Goal: Task Accomplishment & Management: Manage account settings

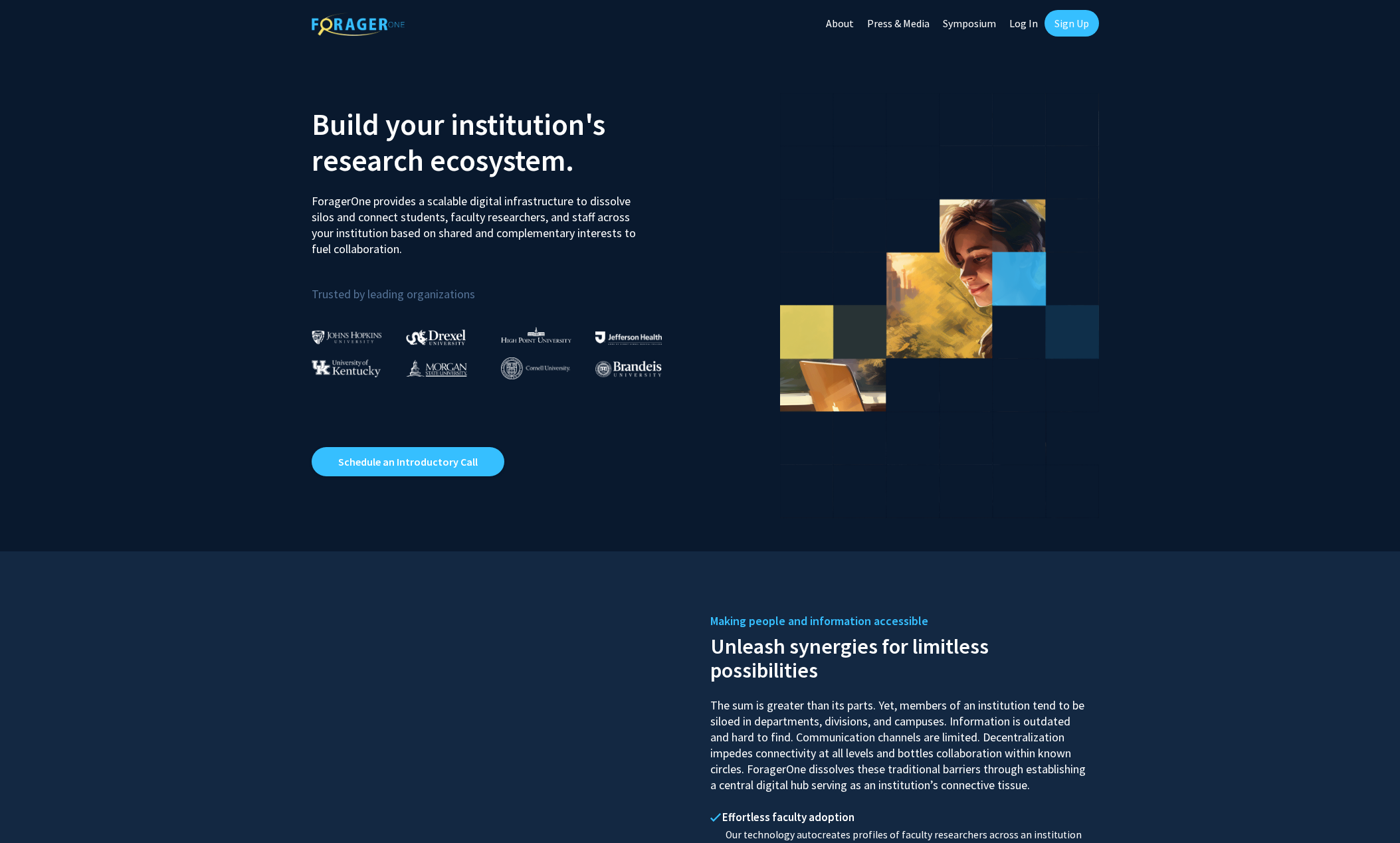
click at [1024, 23] on link "Log In" at bounding box center [1023, 23] width 42 height 47
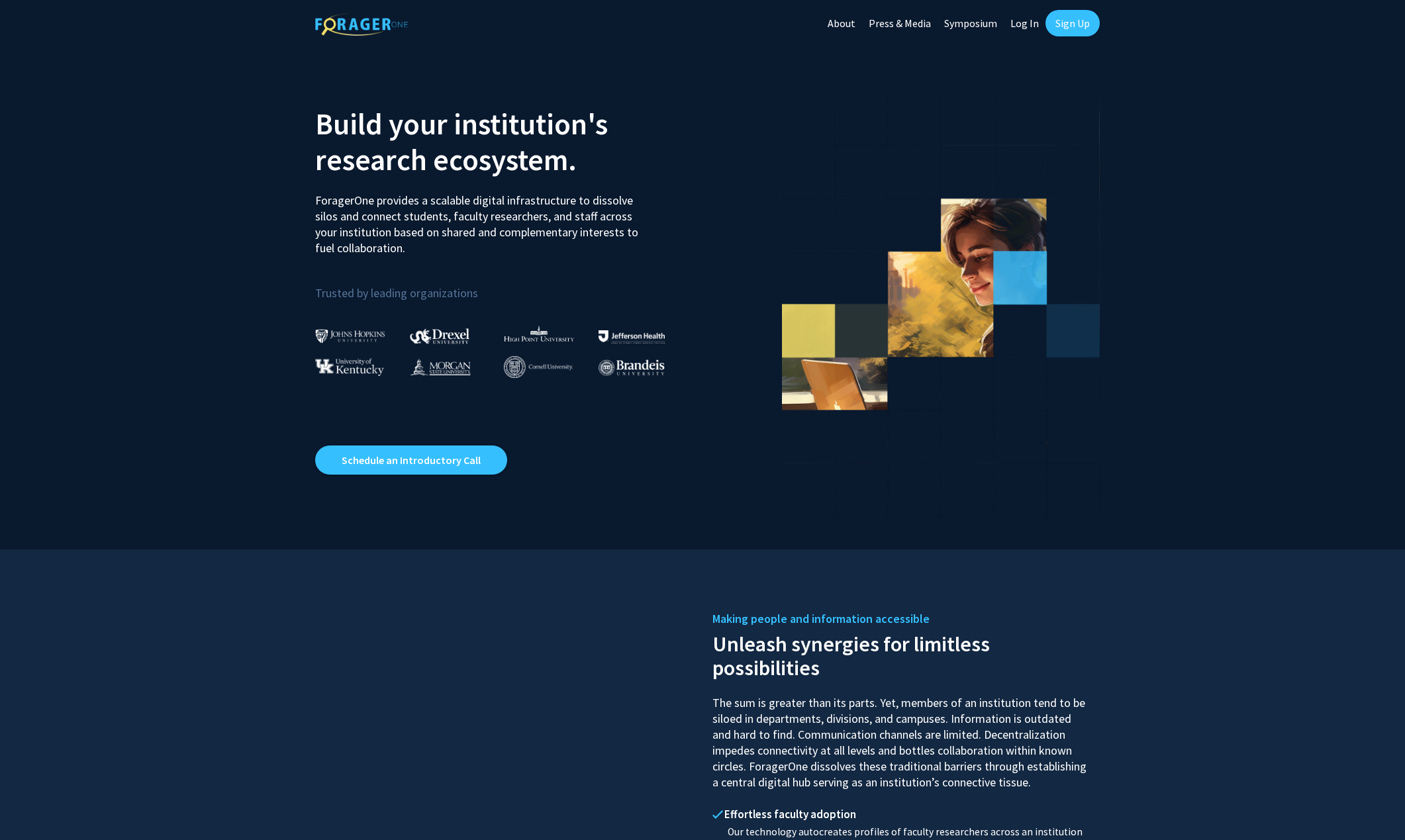
select select
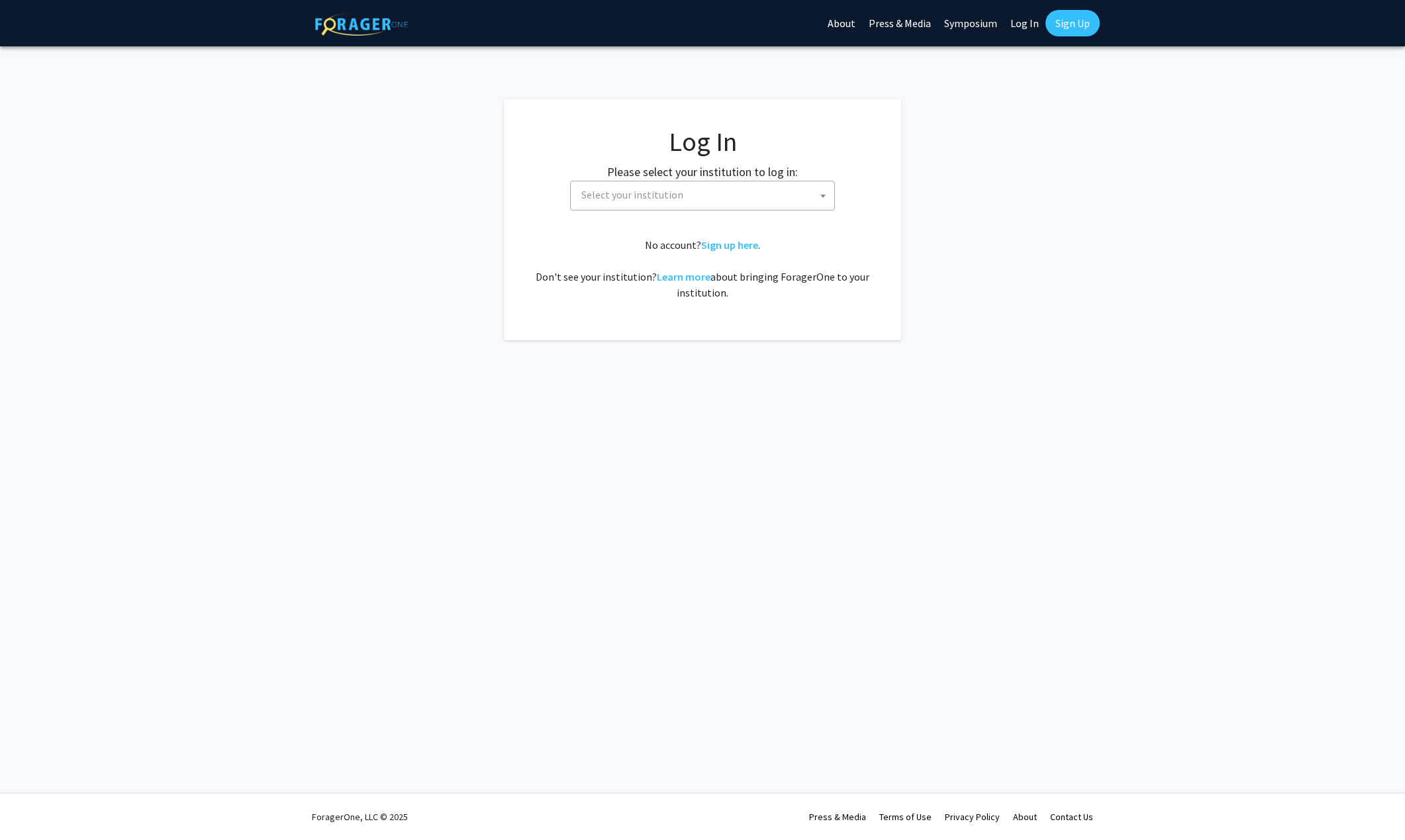
click at [635, 192] on span "Select your institution" at bounding box center [632, 194] width 102 height 13
type input "university of missou"
select select "33"
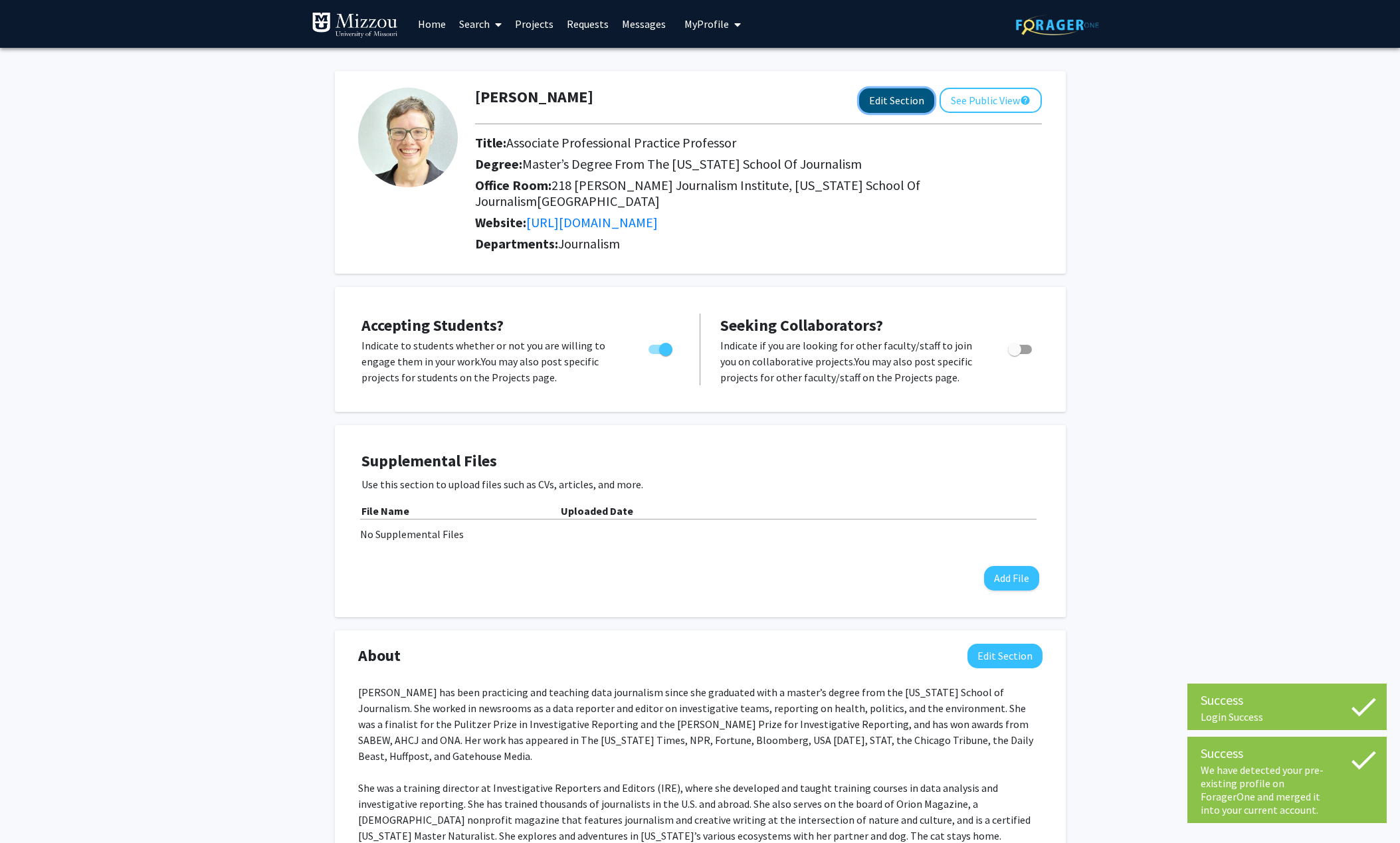
click at [891, 98] on button "Edit Section" at bounding box center [896, 100] width 75 height 25
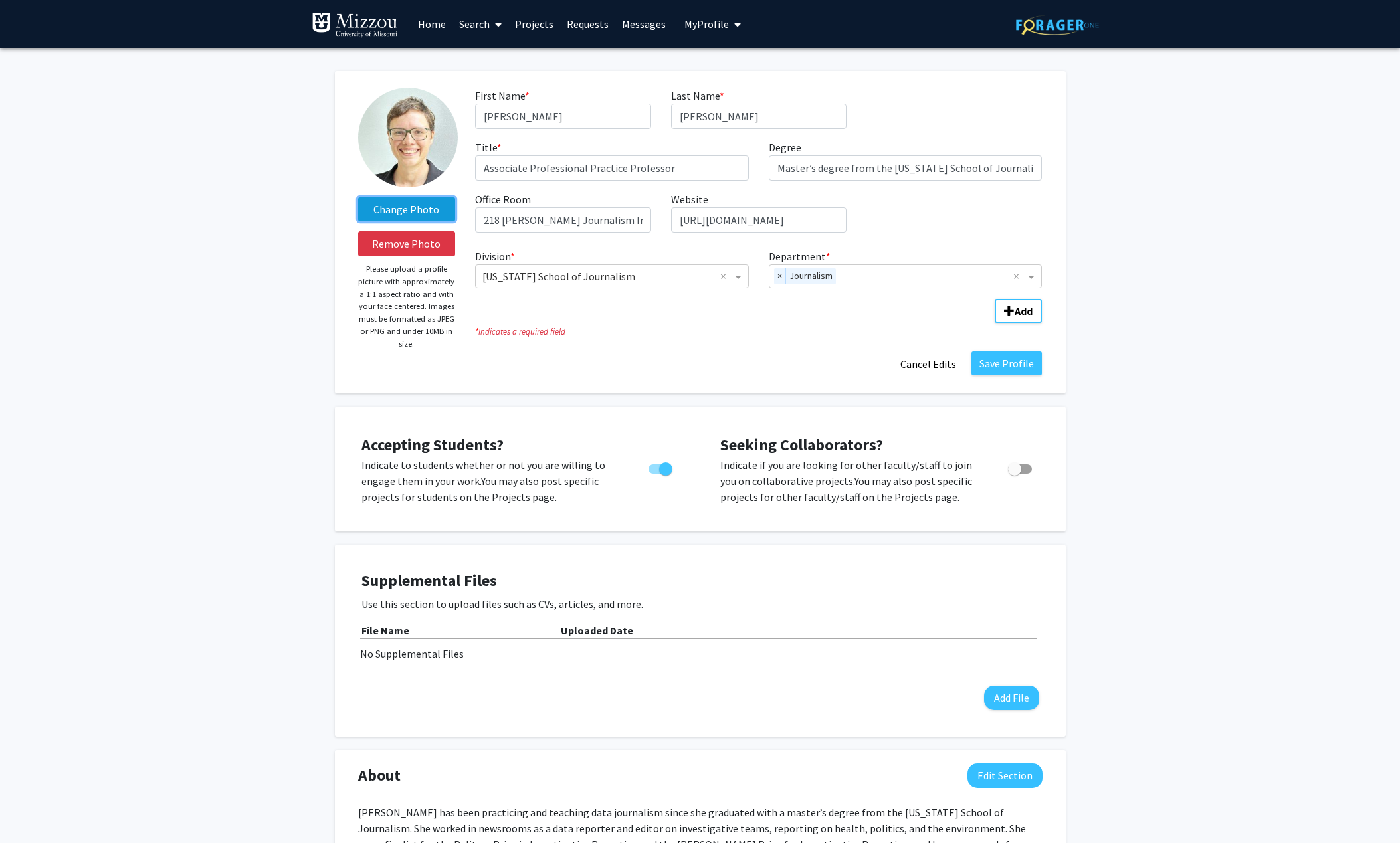
click at [424, 211] on label "Change Photo" at bounding box center [407, 209] width 98 height 24
click at [0, 0] on input "Change Photo" at bounding box center [0, 0] width 0 height 0
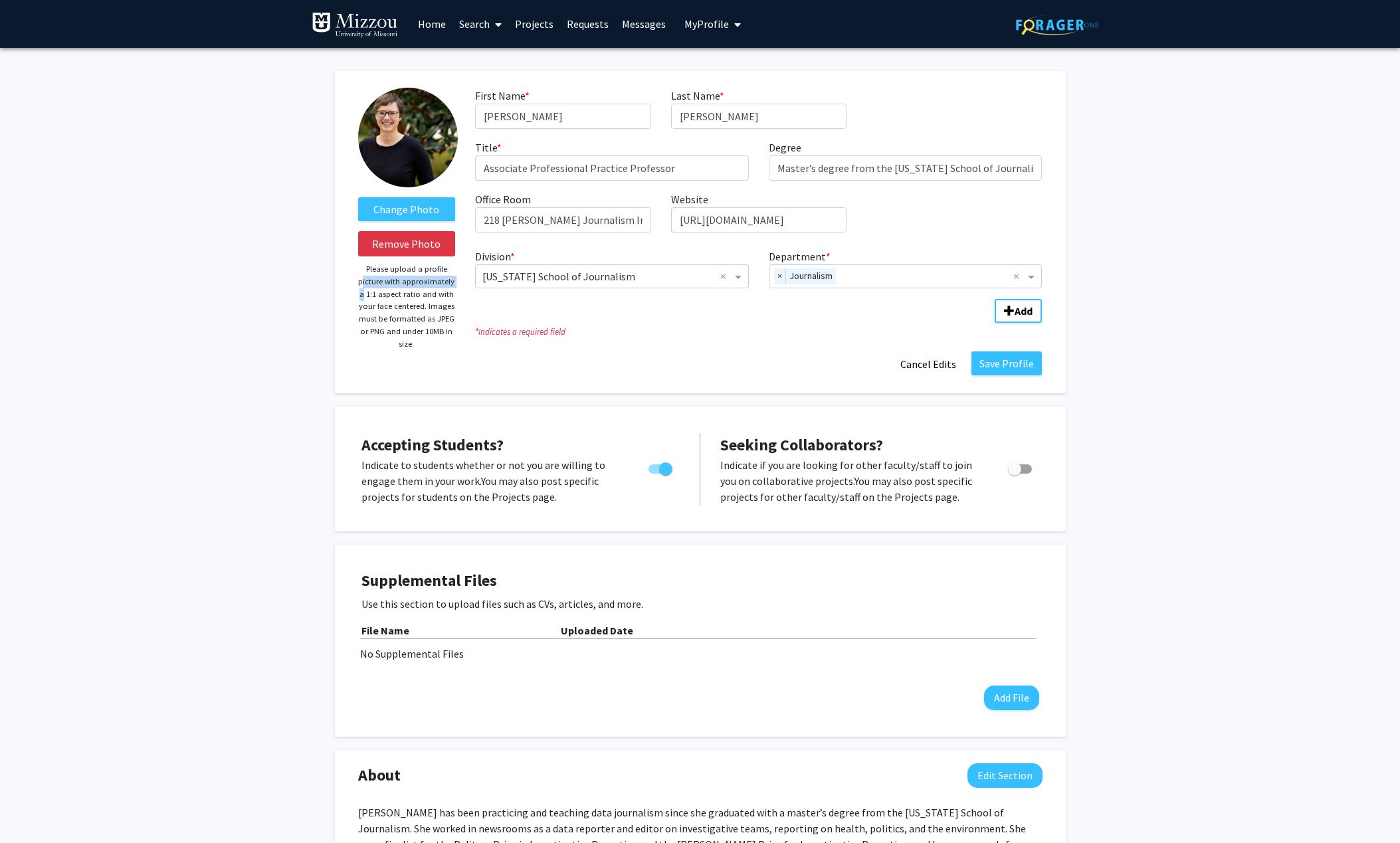
click at [339, 287] on div "Change Photo Remove Photo Please upload a profile picture with approximately a …" at bounding box center [700, 232] width 731 height 322
click at [407, 208] on label "Change Photo" at bounding box center [407, 209] width 98 height 24
click at [0, 0] on input "Change Photo" at bounding box center [0, 0] width 0 height 0
drag, startPoint x: 780, startPoint y: 222, endPoint x: 645, endPoint y: 227, distance: 135.1
click at [645, 227] on div "First Name * required [PERSON_NAME] Last Name * required [PERSON_NAME] Title * …" at bounding box center [758, 165] width 587 height 155
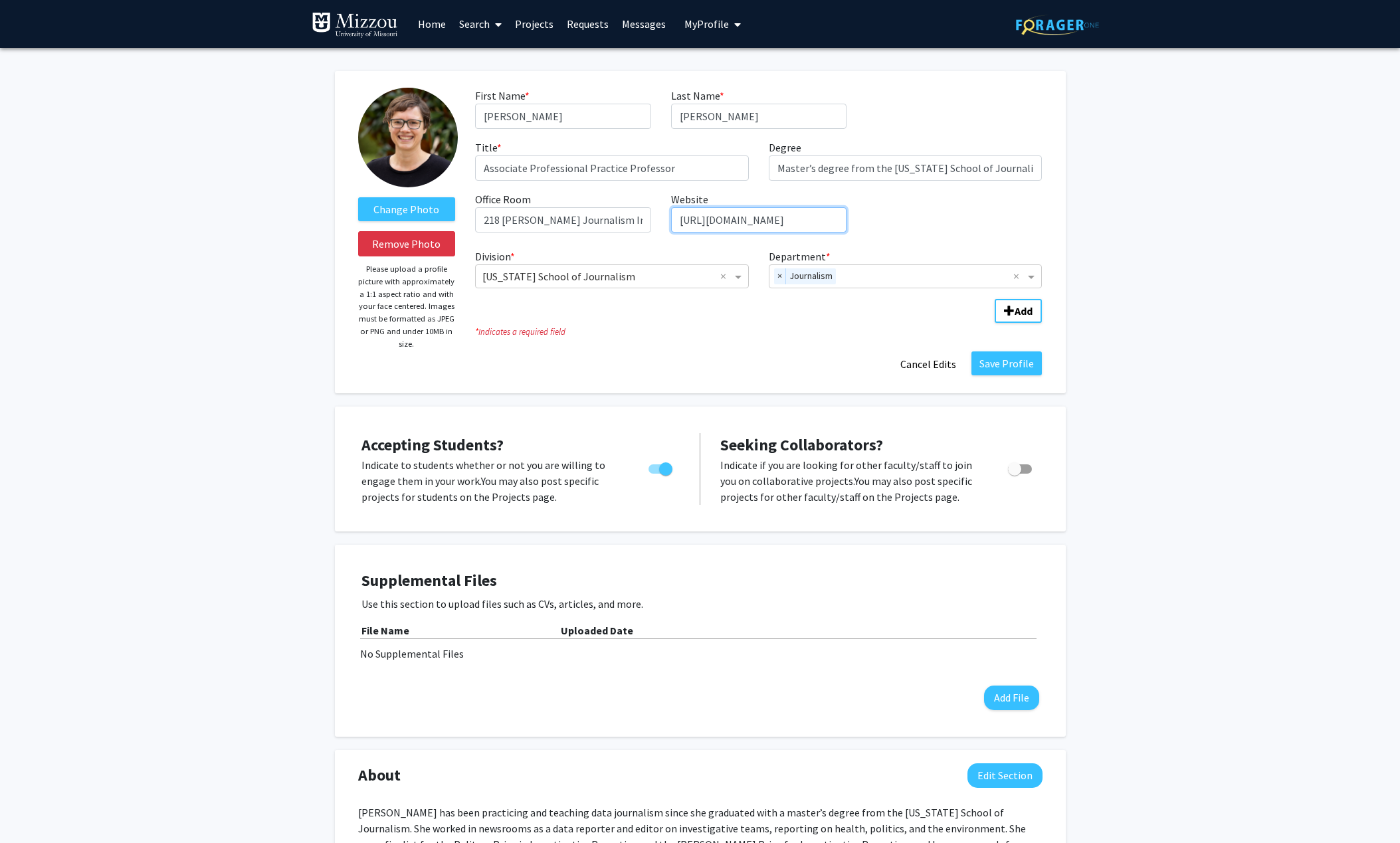
drag, startPoint x: 739, startPoint y: 217, endPoint x: 658, endPoint y: 215, distance: 81.0
click at [658, 215] on div "First Name * required [PERSON_NAME] Last Name * required [PERSON_NAME] Title * …" at bounding box center [758, 165] width 587 height 155
drag, startPoint x: 673, startPoint y: 166, endPoint x: 471, endPoint y: 167, distance: 202.0
click at [471, 167] on div "Title * required Associate Professional Practice Professor" at bounding box center [611, 160] width 293 height 41
type input "Houston [PERSON_NAME] Chair in Journalism"
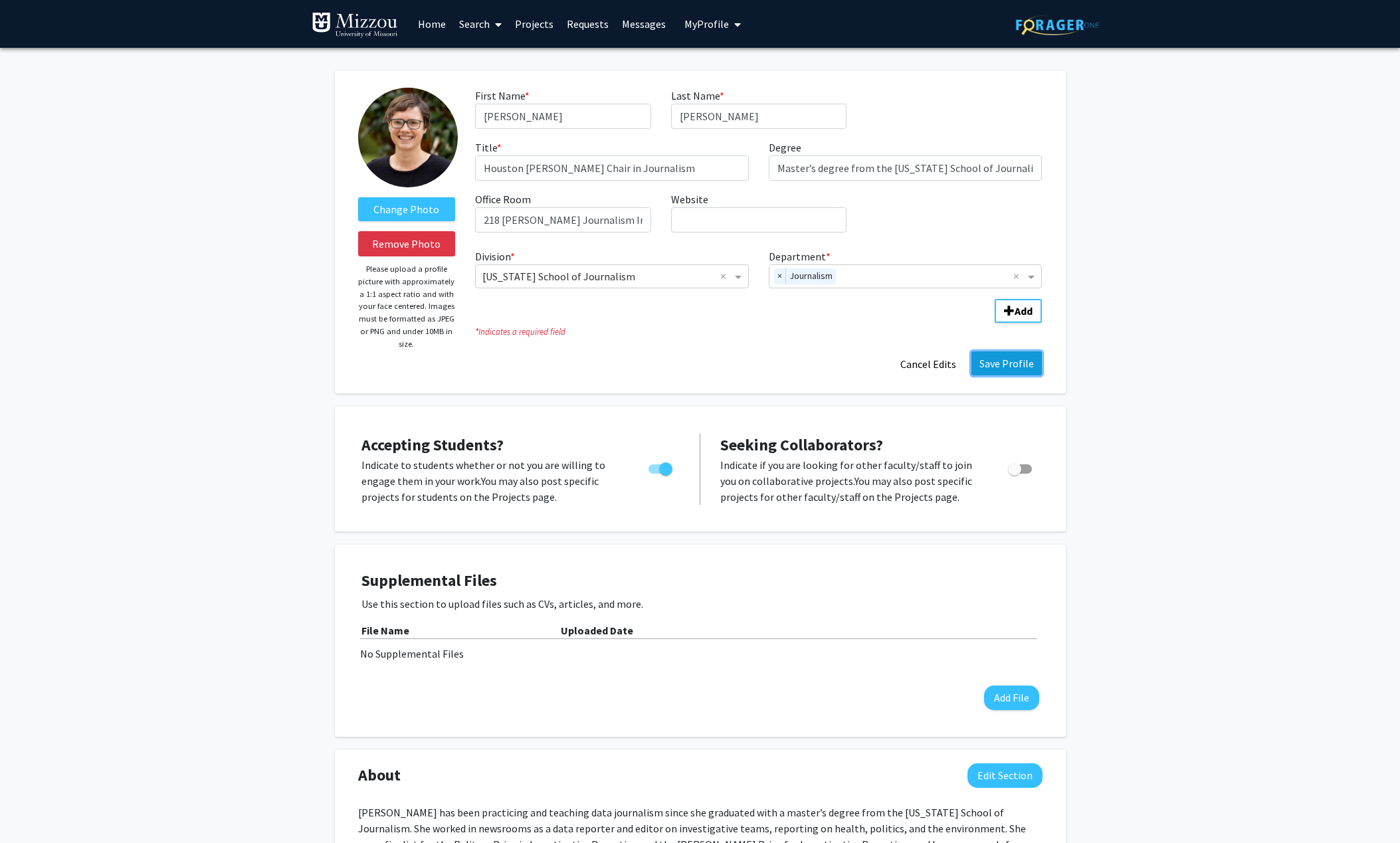
click at [1023, 370] on button "Save Profile" at bounding box center [1006, 363] width 71 height 24
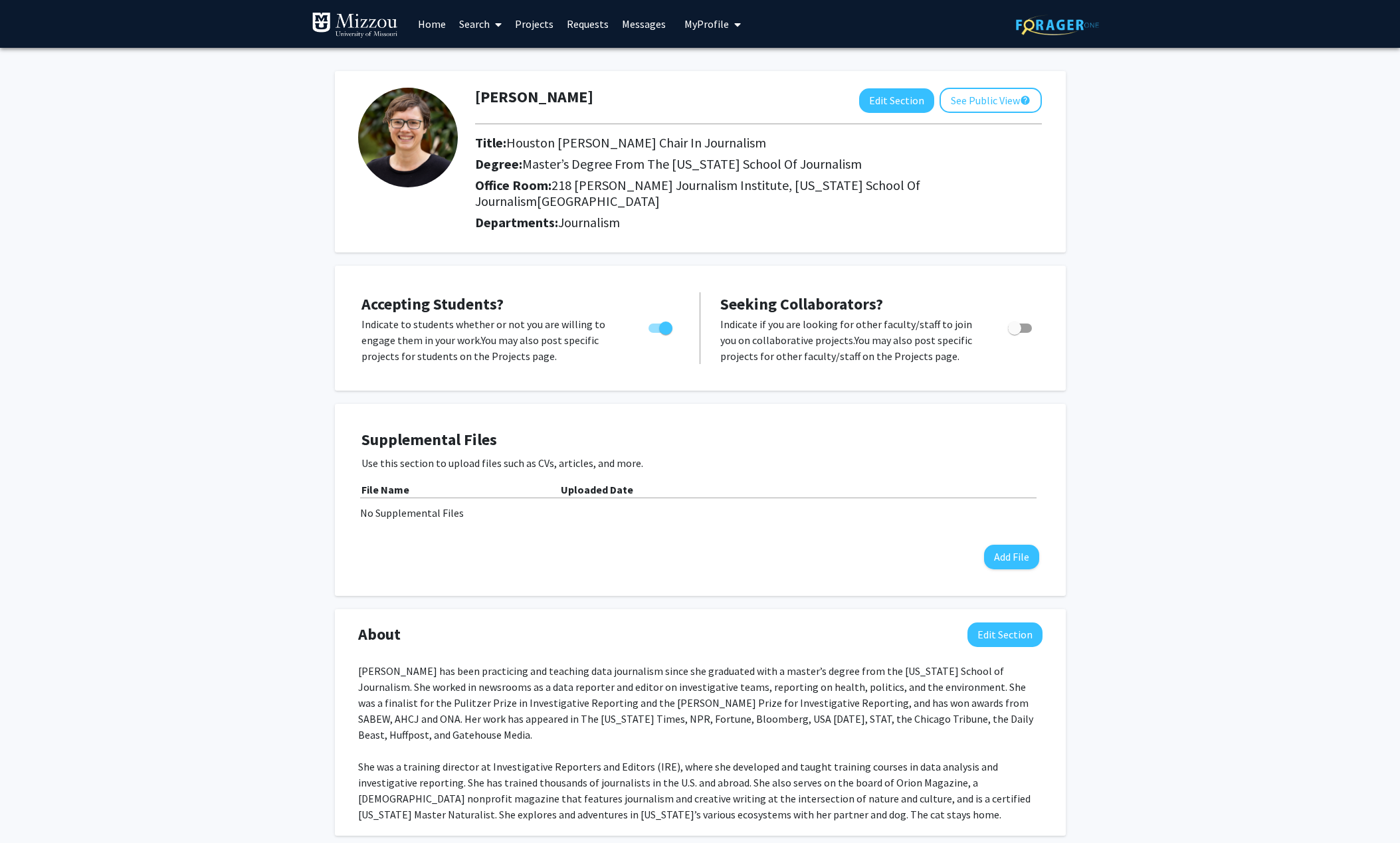
click at [664, 322] on span "Toggle" at bounding box center [665, 328] width 13 height 13
click at [655, 333] on input "Would you like to permit student requests?" at bounding box center [654, 333] width 1 height 1
click at [663, 324] on span "Toggle" at bounding box center [660, 328] width 24 height 9
click at [655, 333] on input "Would you like to permit student requests?" at bounding box center [654, 333] width 1 height 1
checkbox input "false"
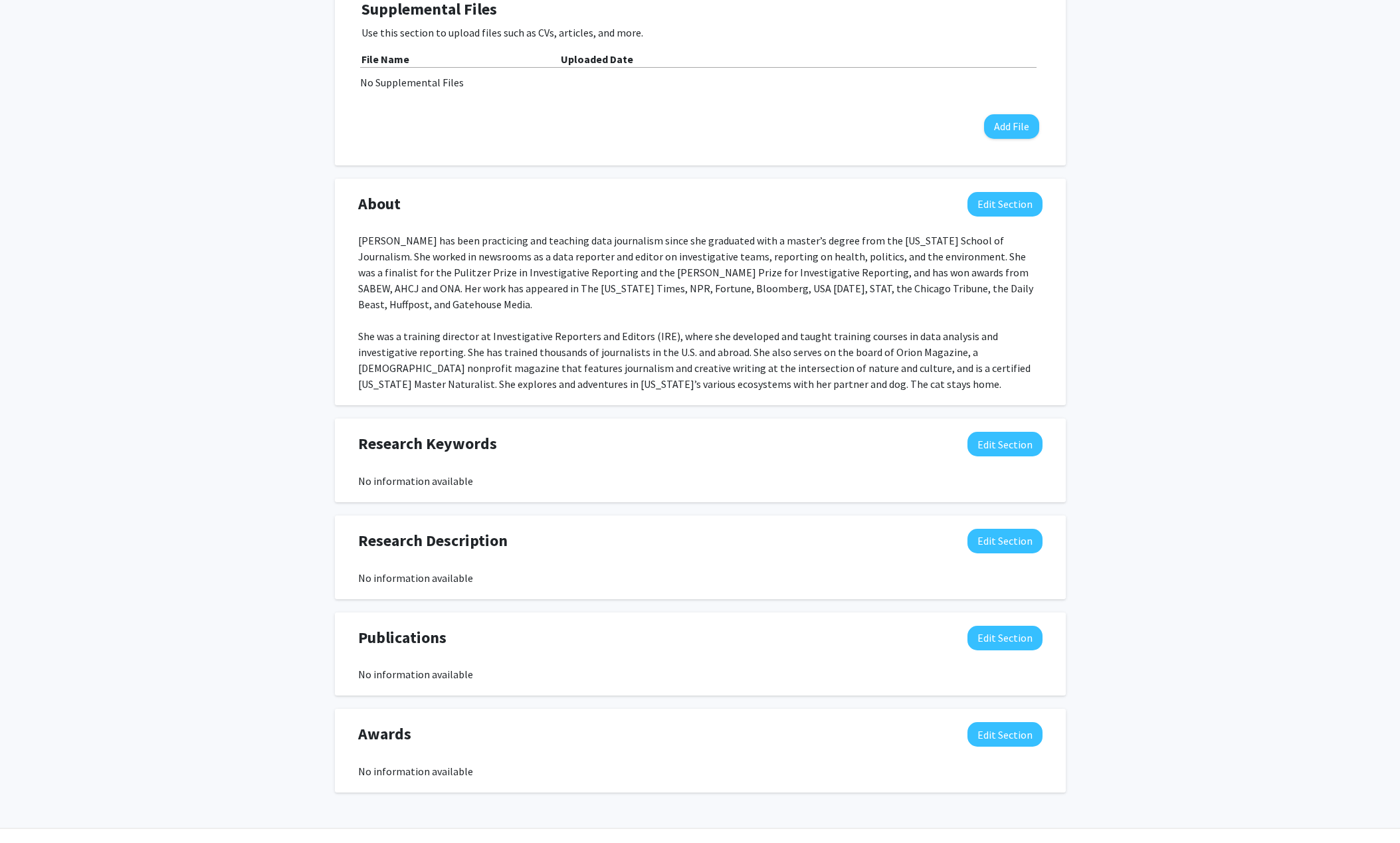
scroll to position [431, 0]
click at [1001, 431] on button "Edit Section" at bounding box center [1005, 443] width 75 height 25
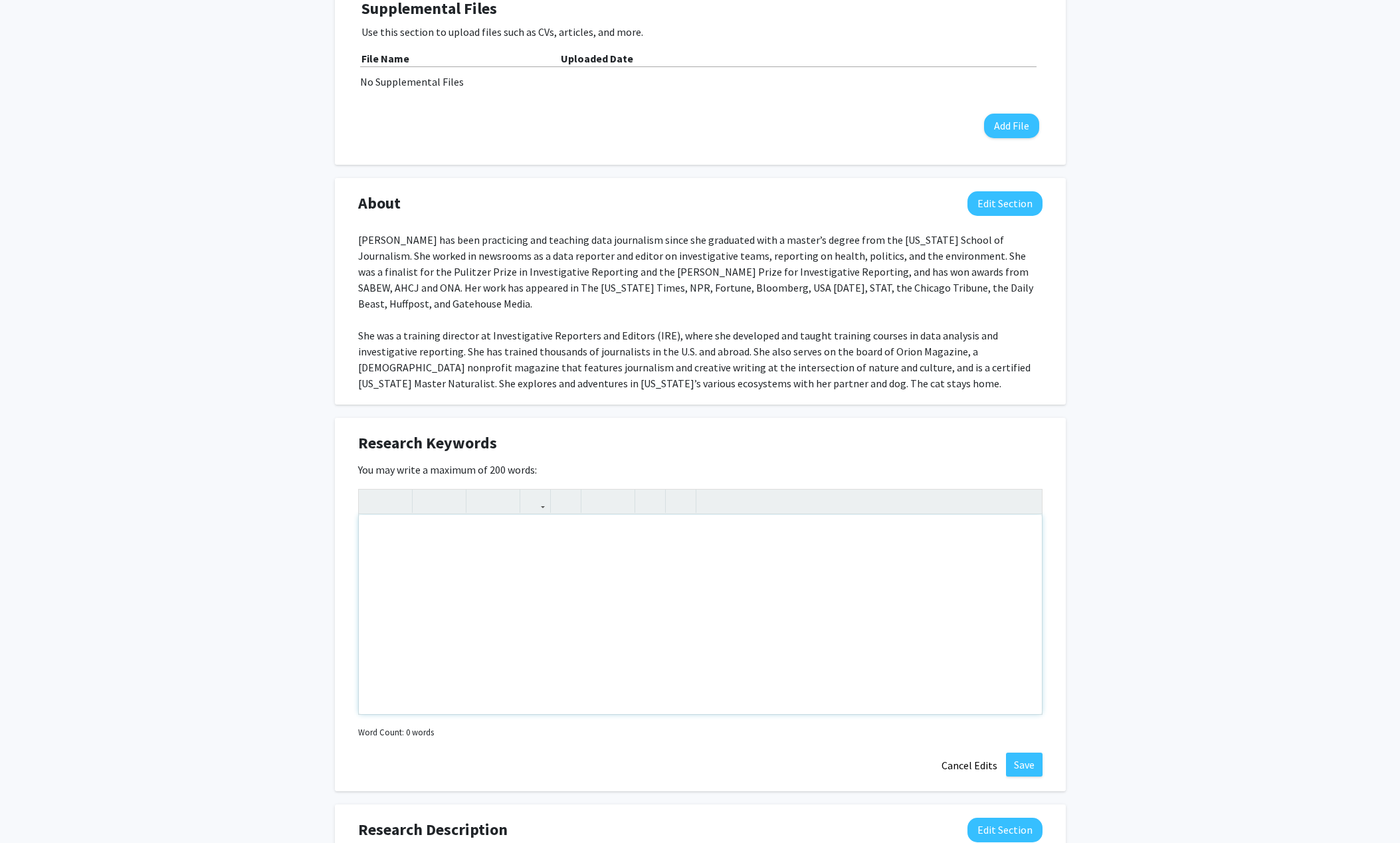
click at [512, 521] on div "Note to users with screen readers: Please deactivate our accessibility plugin f…" at bounding box center [700, 614] width 683 height 199
type textarea "Investigative journalism, data journalism, artificial intelligence for news"
click at [1038, 753] on button "Save" at bounding box center [1024, 765] width 37 height 24
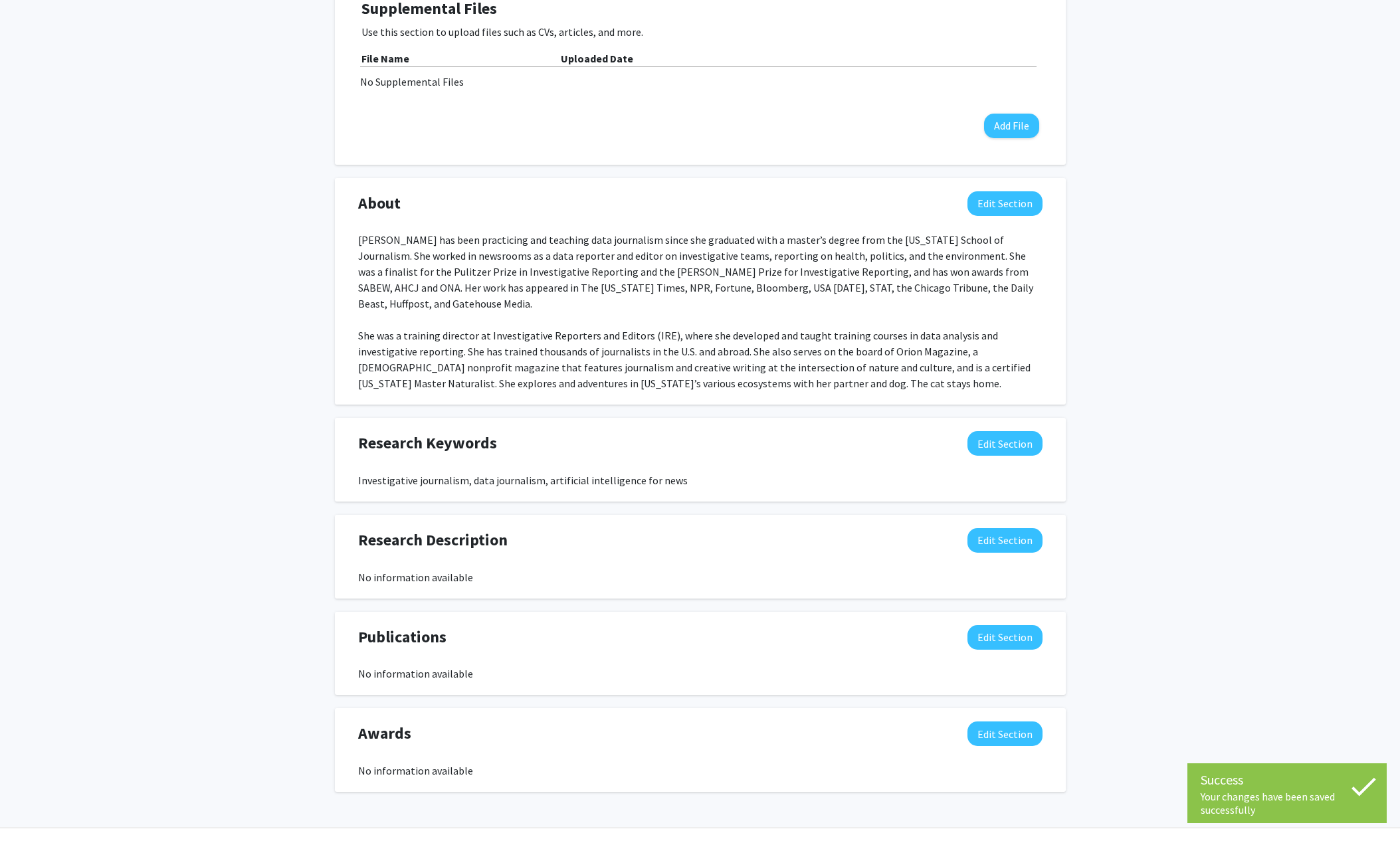
scroll to position [0, 0]
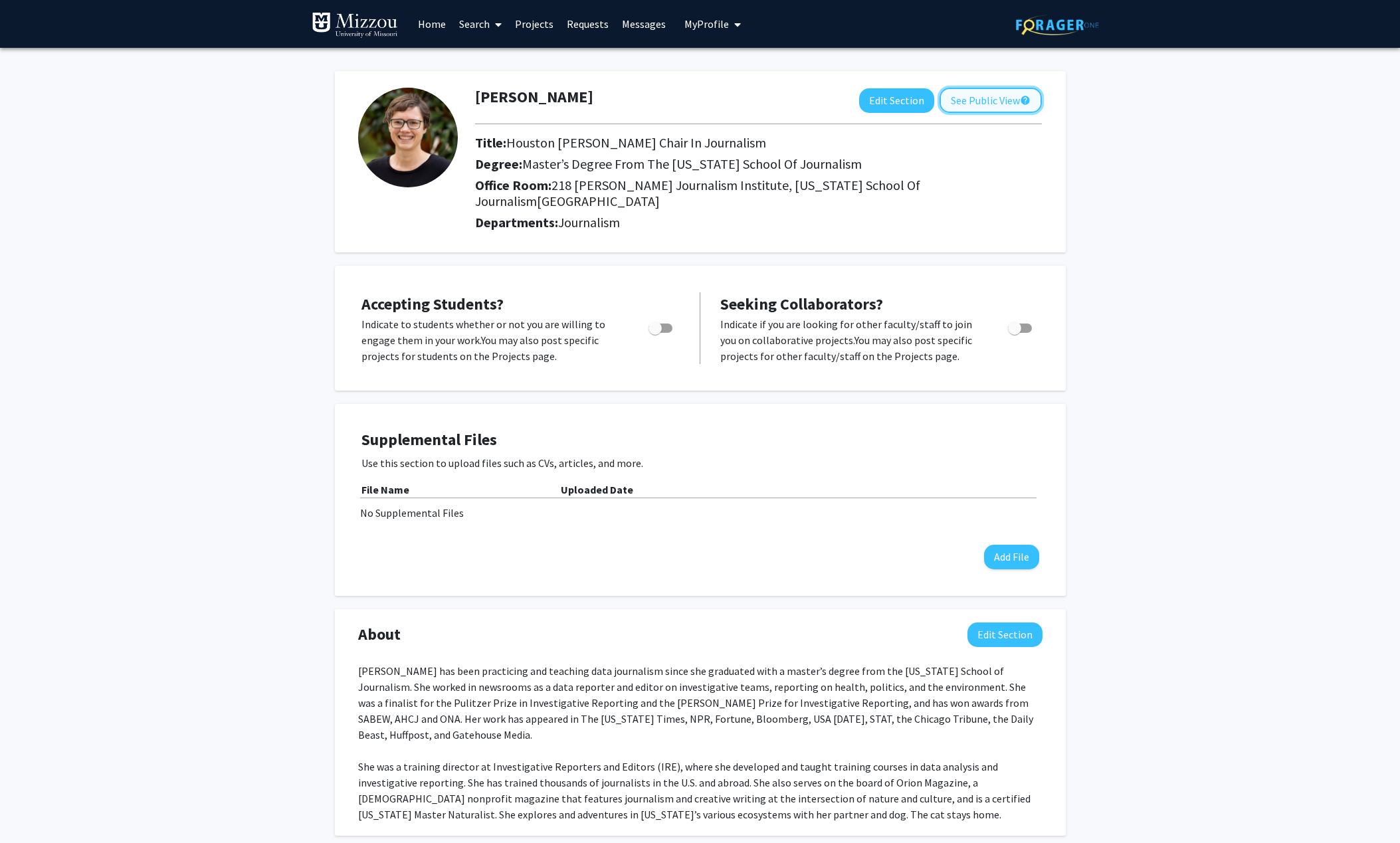
click at [1002, 103] on button "See Public View help" at bounding box center [990, 100] width 102 height 25
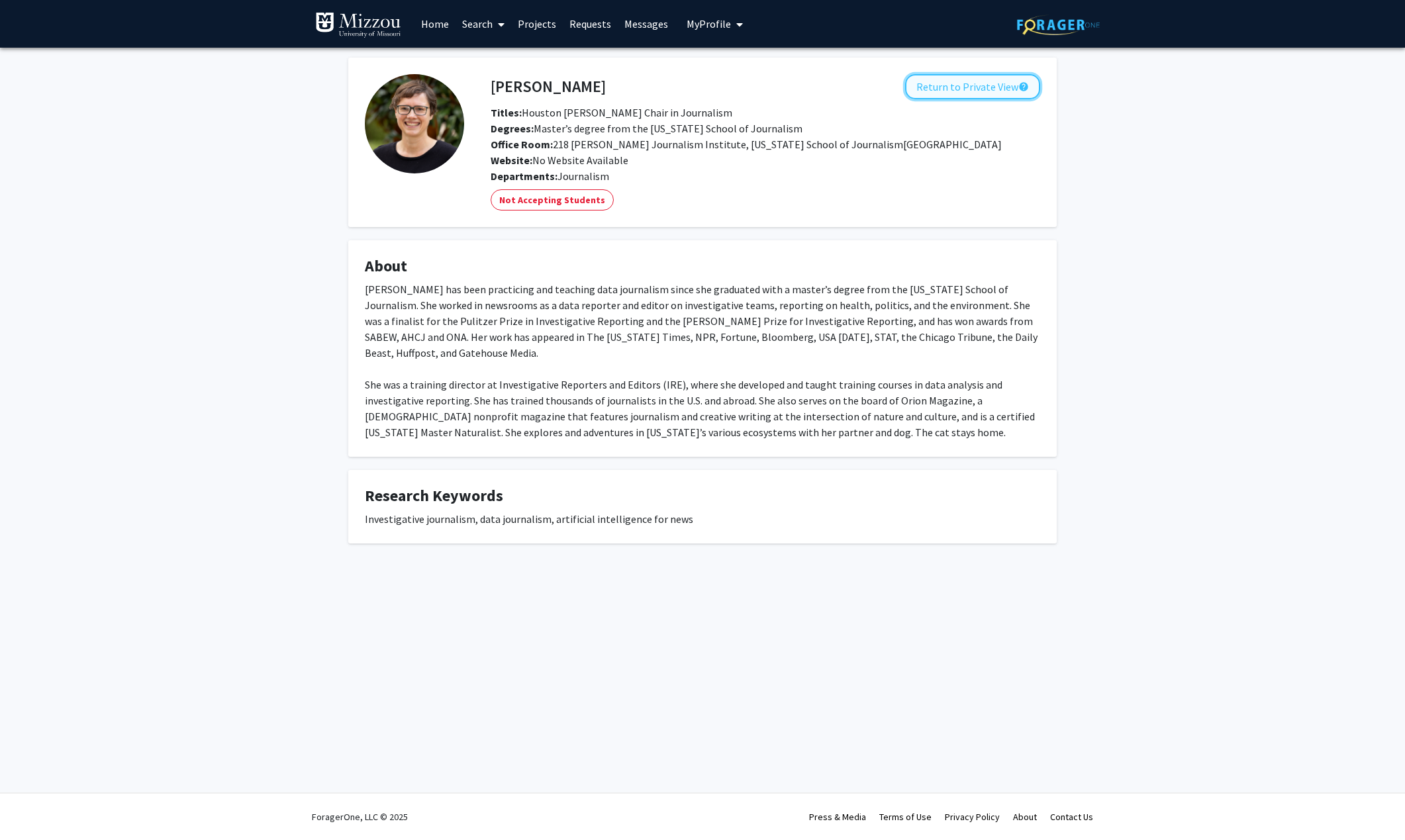
click at [992, 83] on button "Return to Private View help" at bounding box center [973, 87] width 135 height 25
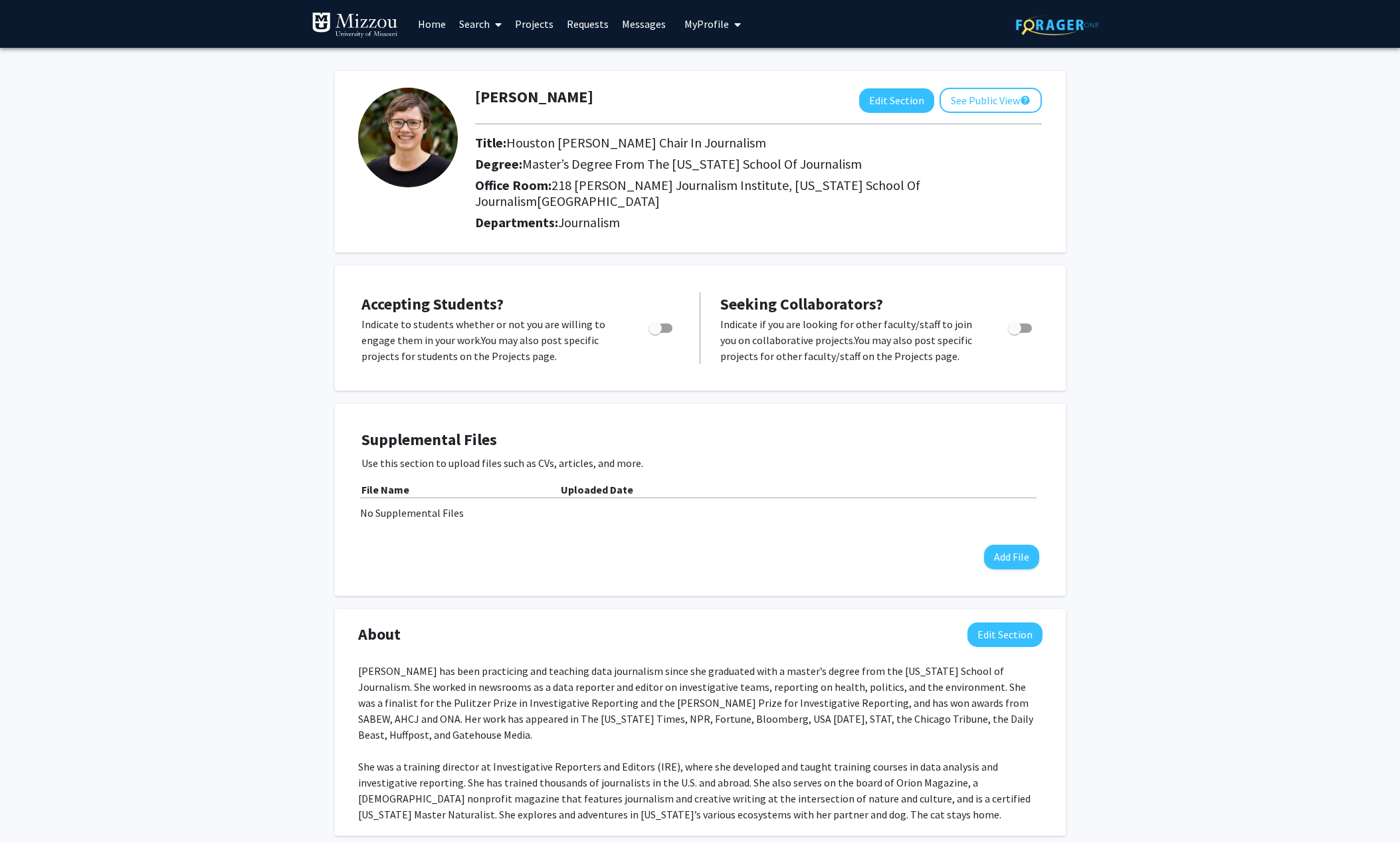
click at [666, 324] on span "Toggle" at bounding box center [660, 328] width 24 height 9
click at [655, 333] on input "Would you like to permit student requests?" at bounding box center [654, 333] width 1 height 1
checkbox input "true"
click at [982, 100] on button "See Public View help" at bounding box center [990, 100] width 102 height 25
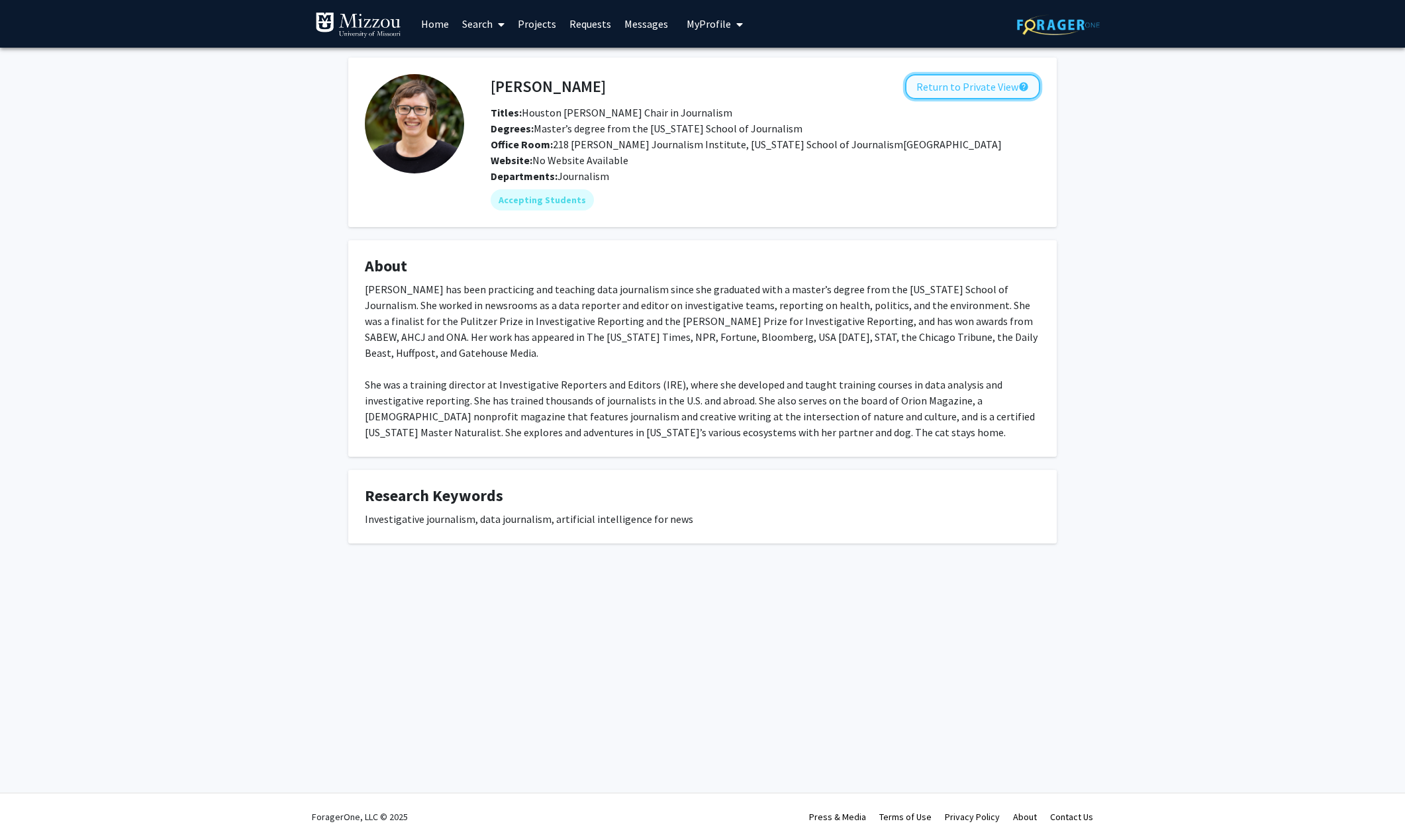
click at [970, 86] on button "Return to Private View help" at bounding box center [973, 87] width 135 height 25
